Goal: Transaction & Acquisition: Subscribe to service/newsletter

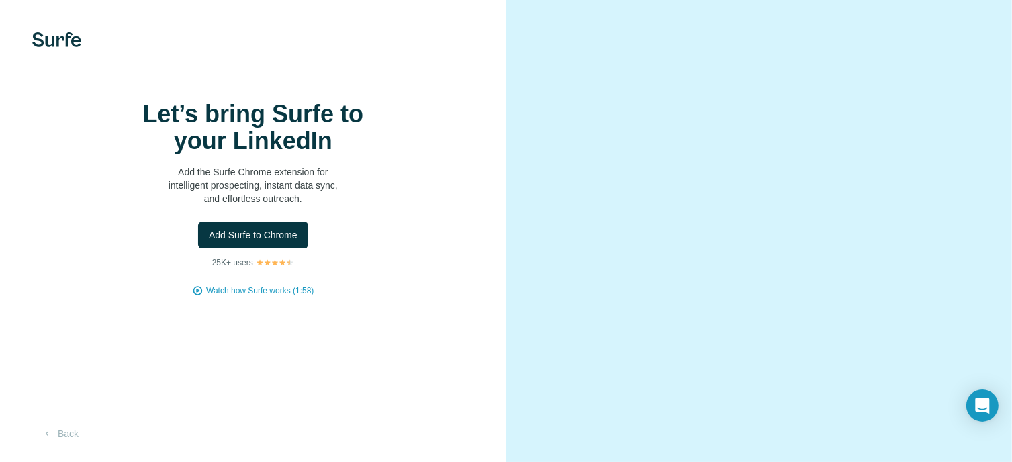
click at [315, 81] on div "Let’s bring Surfe to your LinkedIn Add the Surfe Chrome extension for intellige…" at bounding box center [253, 231] width 506 height 462
click at [938, 339] on video at bounding box center [759, 232] width 431 height 216
drag, startPoint x: 925, startPoint y: 383, endPoint x: 929, endPoint y: 397, distance: 14.2
click at [929, 339] on video at bounding box center [759, 232] width 431 height 216
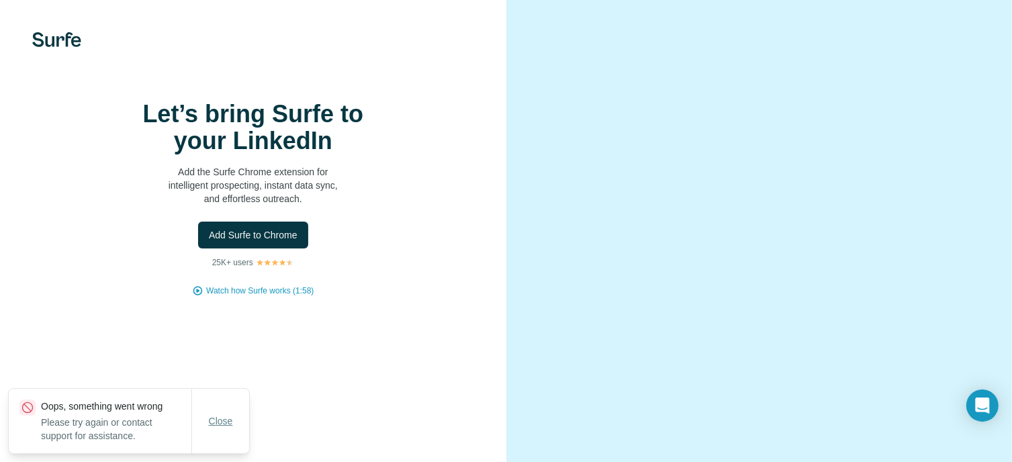
click at [219, 424] on span "Close" at bounding box center [221, 420] width 24 height 13
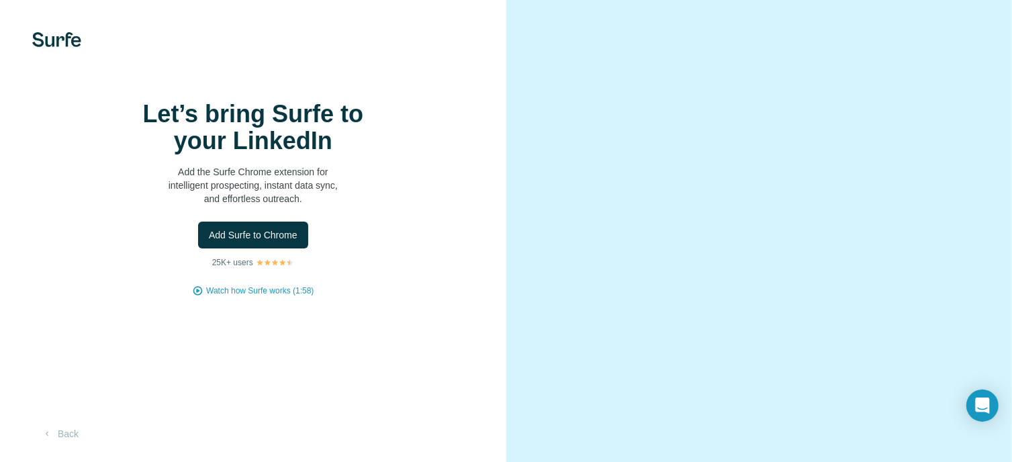
scroll to position [0, 0]
drag, startPoint x: 893, startPoint y: 124, endPoint x: 866, endPoint y: 134, distance: 28.5
click at [892, 125] on video at bounding box center [759, 232] width 431 height 216
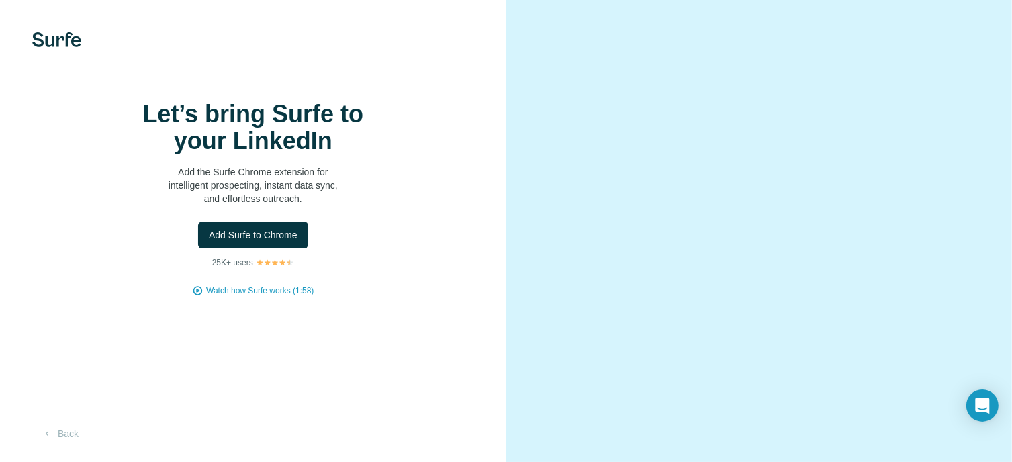
click at [714, 236] on video at bounding box center [759, 232] width 431 height 216
click at [733, 271] on video at bounding box center [759, 232] width 431 height 216
click at [983, 408] on icon "Open Intercom Messenger" at bounding box center [981, 405] width 15 height 17
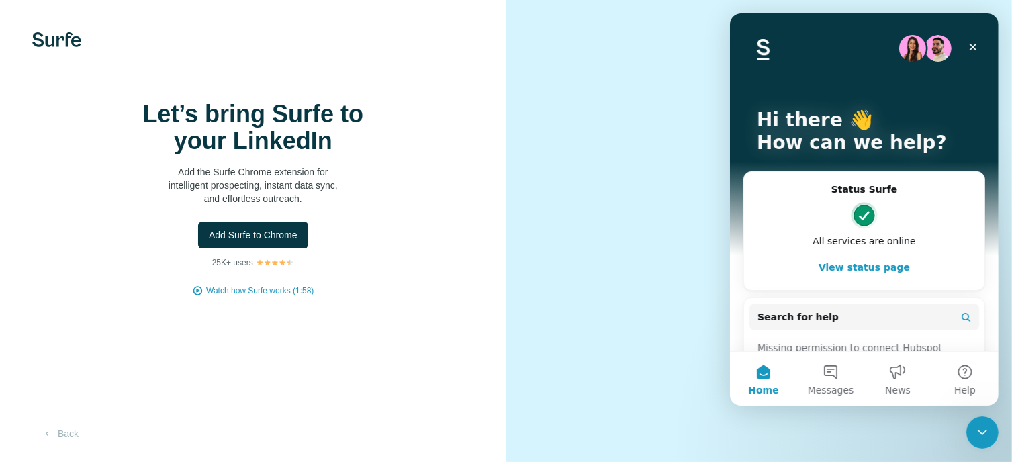
scroll to position [0, 0]
click at [587, 283] on video at bounding box center [759, 232] width 431 height 216
click at [969, 44] on icon "Close" at bounding box center [972, 47] width 11 height 11
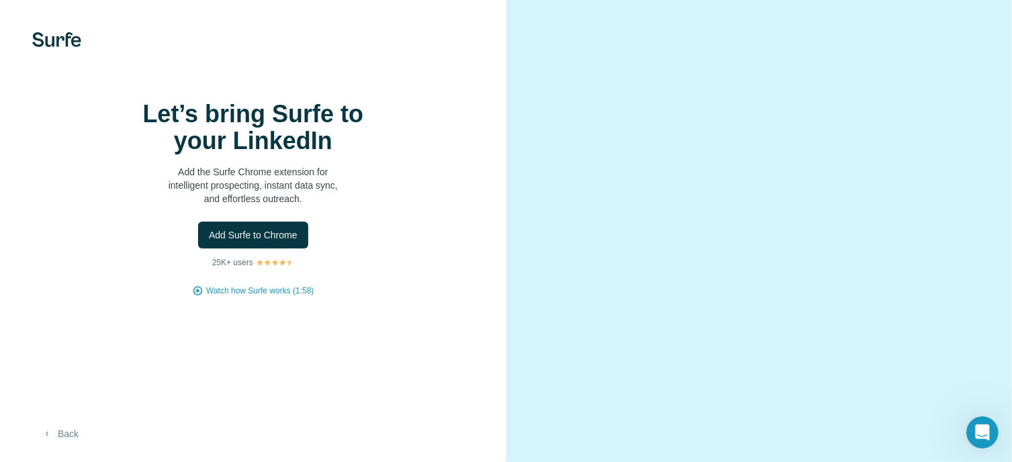
click at [76, 435] on button "Back" at bounding box center [60, 434] width 56 height 24
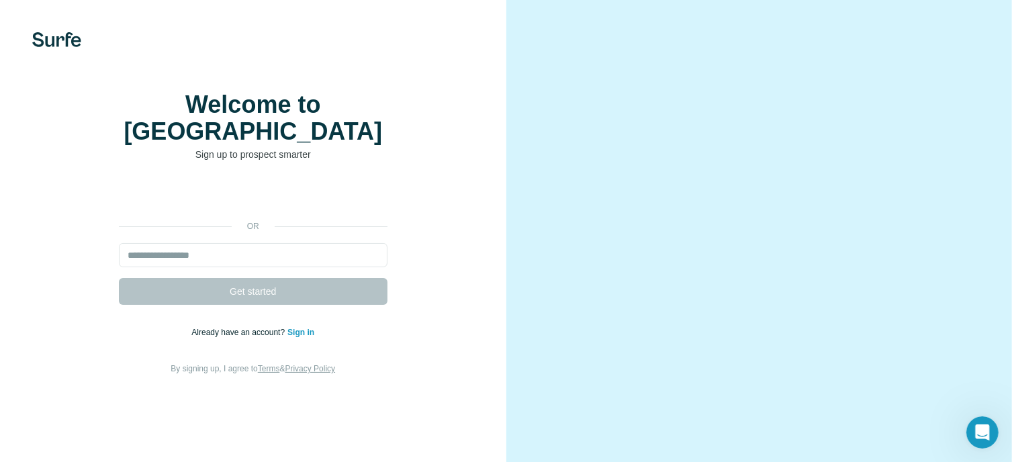
click at [87, 420] on div "Welcome to Surfe Sign up to prospect smarter or Get started Already have an acc…" at bounding box center [253, 233] width 506 height 467
